Goal: Task Accomplishment & Management: Complete application form

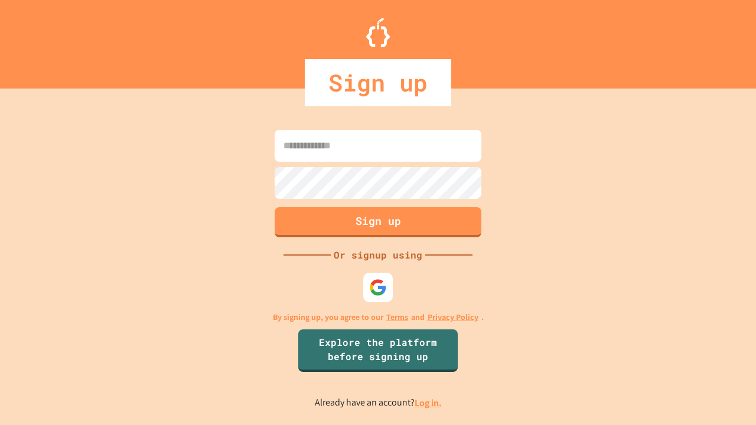
click at [429, 403] on link "Log in." at bounding box center [427, 403] width 27 height 12
